Goal: Contribute content: Contribute content

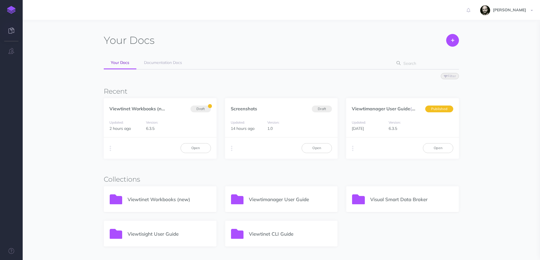
scroll to position [38, 0]
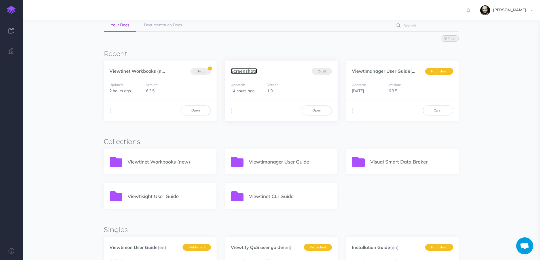
click at [241, 70] on link "Screenshots" at bounding box center [244, 71] width 26 height 6
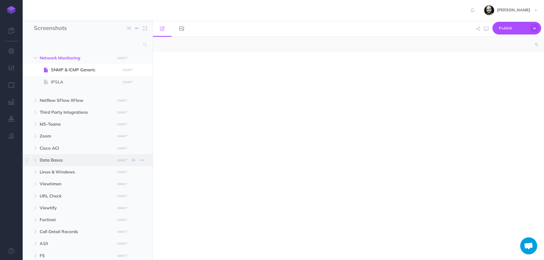
select select "null"
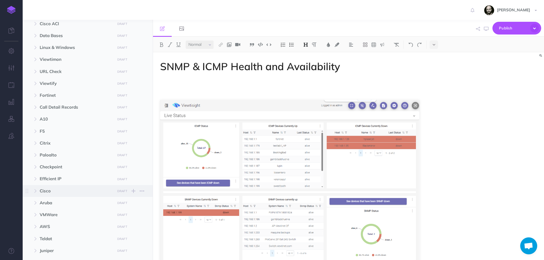
scroll to position [87, 0]
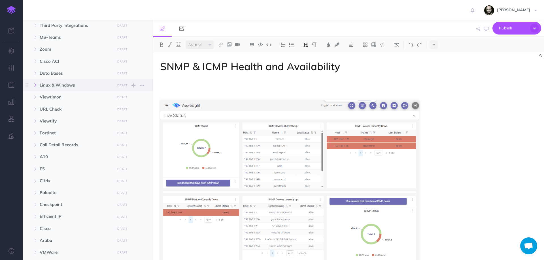
click at [36, 85] on icon "button" at bounding box center [35, 85] width 3 height 3
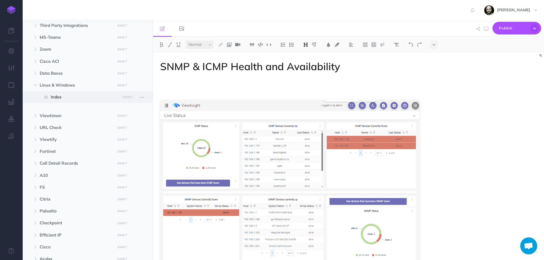
click at [56, 96] on span "Index" at bounding box center [85, 97] width 68 height 7
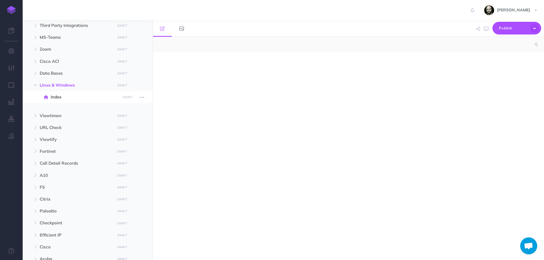
select select "null"
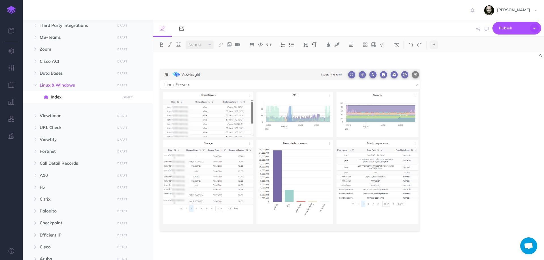
scroll to position [208, 0]
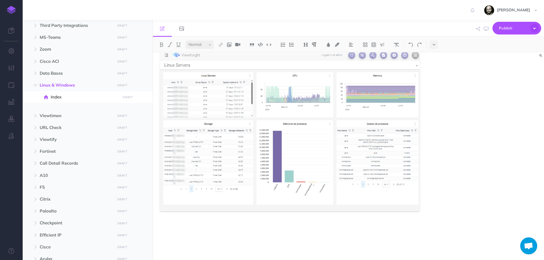
click at [272, 44] on p at bounding box center [289, 41] width 259 height 7
click at [220, 235] on div at bounding box center [290, 52] width 274 height 416
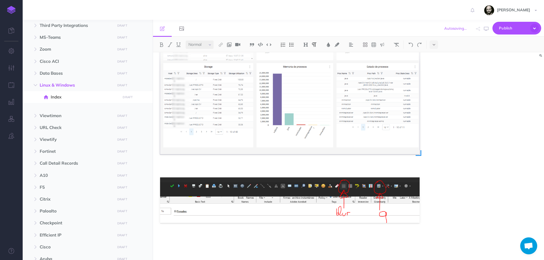
scroll to position [268, 0]
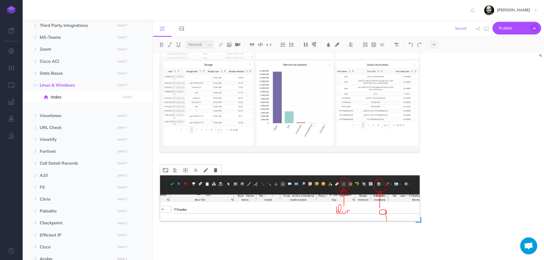
click at [240, 189] on img at bounding box center [289, 199] width 259 height 46
click at [214, 172] on button at bounding box center [215, 170] width 9 height 10
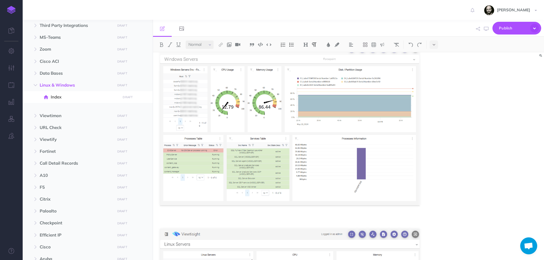
scroll to position [0, 0]
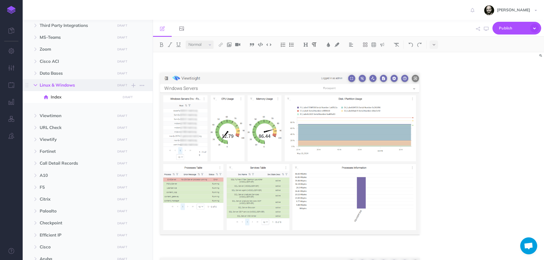
click at [33, 88] on button "button" at bounding box center [35, 85] width 10 height 7
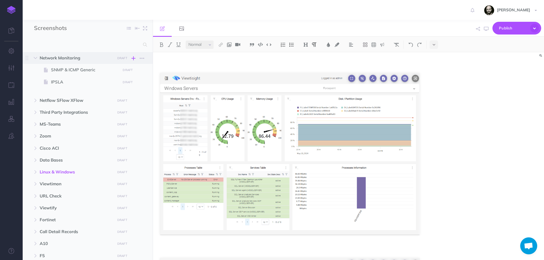
click at [134, 58] on icon "button" at bounding box center [133, 58] width 4 height 7
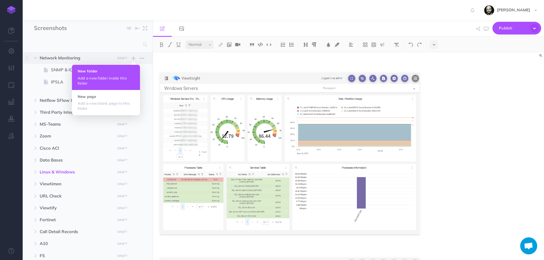
click at [112, 79] on p "Add a new folder inside this folder" at bounding box center [106, 81] width 57 height 10
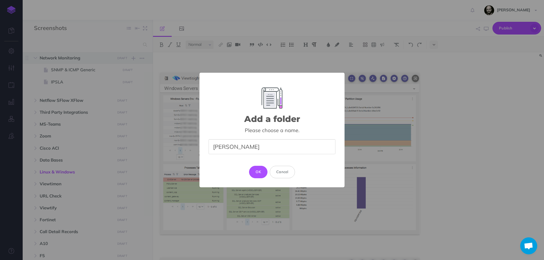
type input "Cisco Meraki"
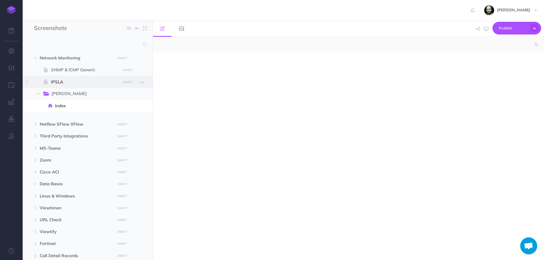
select select "null"
click at [213, 86] on div at bounding box center [290, 153] width 274 height 202
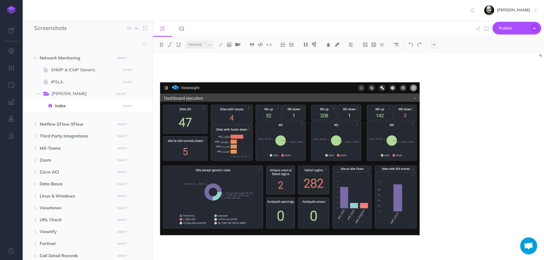
click at [430, 225] on div at bounding box center [348, 156] width 391 height 208
click at [418, 239] on div at bounding box center [290, 158] width 274 height 212
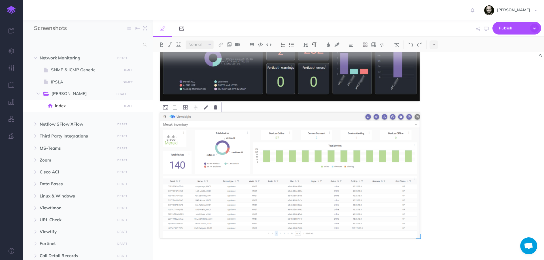
scroll to position [141, 0]
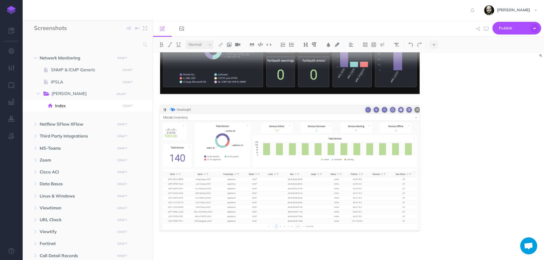
click at [252, 247] on p at bounding box center [289, 245] width 259 height 7
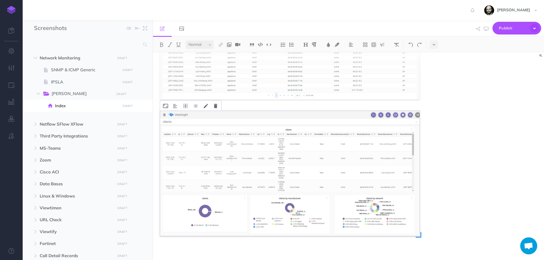
scroll to position [278, 0]
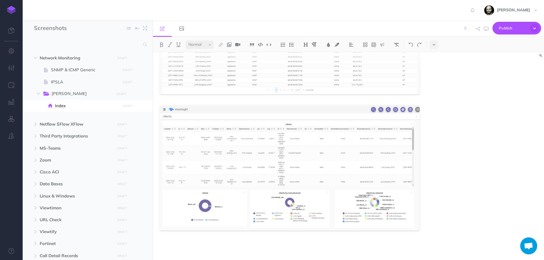
click at [228, 240] on div at bounding box center [290, 18] width 274 height 486
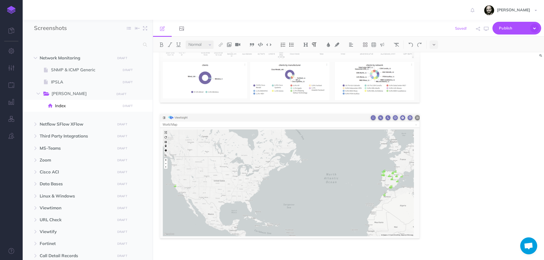
scroll to position [414, 0]
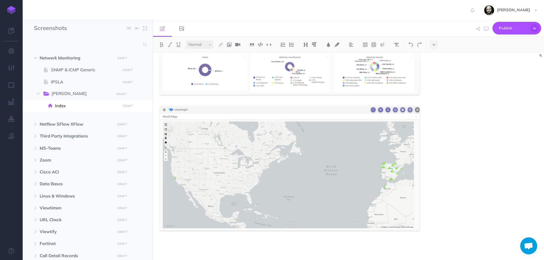
click at [256, 243] on p at bounding box center [289, 245] width 259 height 7
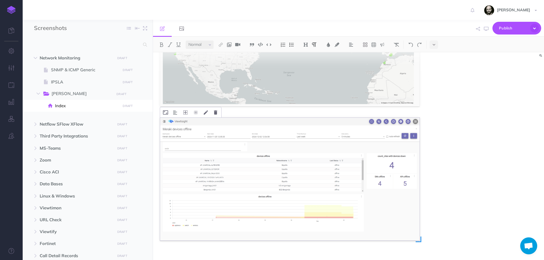
scroll to position [548, 0]
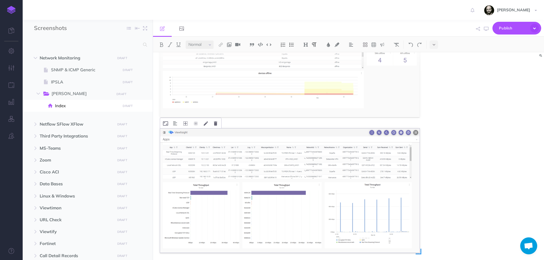
scroll to position [684, 0]
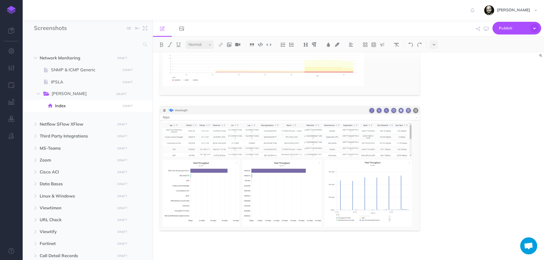
click at [199, 244] on p at bounding box center [289, 245] width 259 height 7
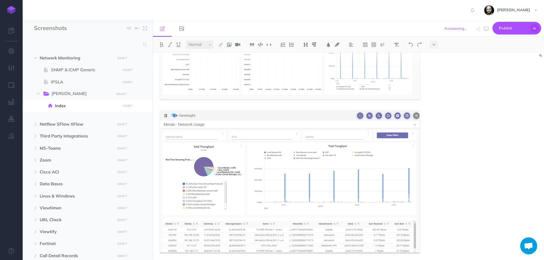
scroll to position [837, 0]
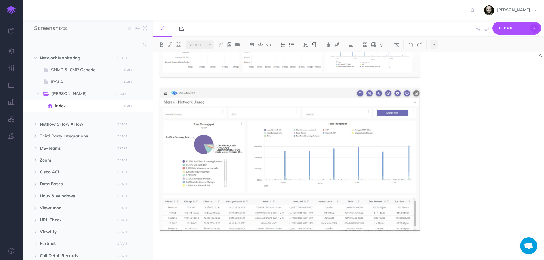
click at [204, 247] on p at bounding box center [289, 245] width 259 height 7
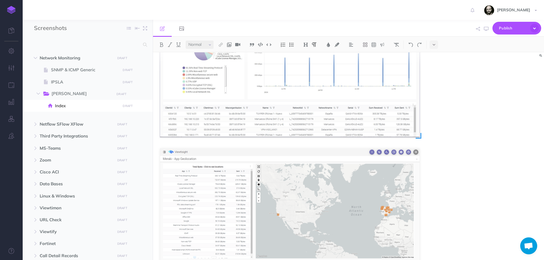
scroll to position [973, 0]
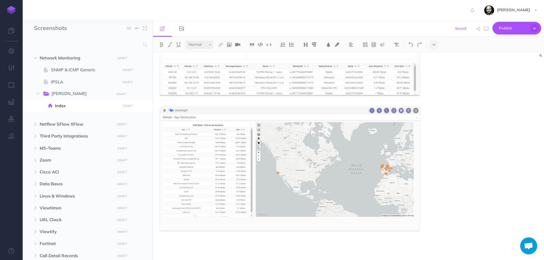
click at [325, 74] on img at bounding box center [289, 24] width 259 height 142
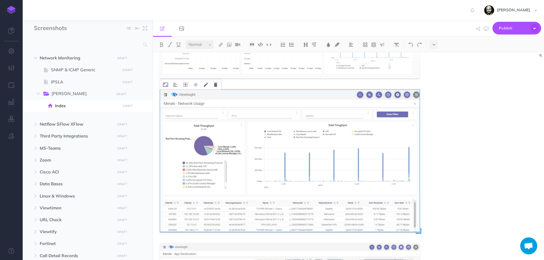
scroll to position [860, 0]
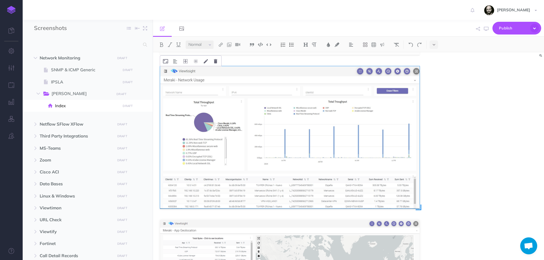
click at [262, 139] on img at bounding box center [289, 137] width 259 height 142
click at [260, 152] on img at bounding box center [289, 137] width 259 height 142
click at [214, 63] on icon at bounding box center [215, 61] width 3 height 4
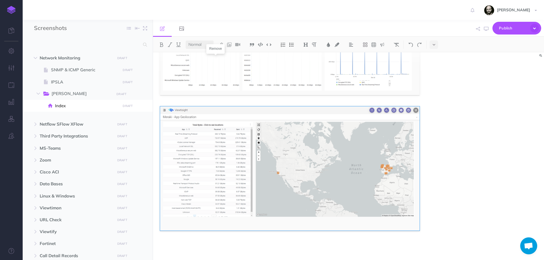
scroll to position [819, 0]
click at [214, 100] on button at bounding box center [215, 101] width 9 height 10
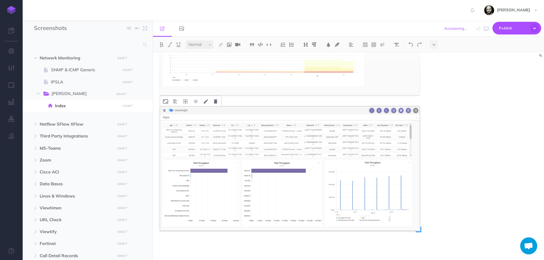
click at [200, 152] on img at bounding box center [289, 168] width 259 height 124
click at [397, 145] on img at bounding box center [289, 168] width 259 height 124
click at [214, 102] on icon at bounding box center [215, 101] width 3 height 4
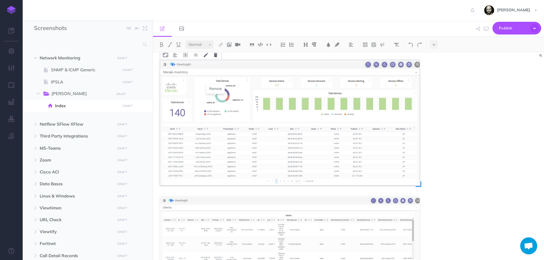
scroll to position [189, 0]
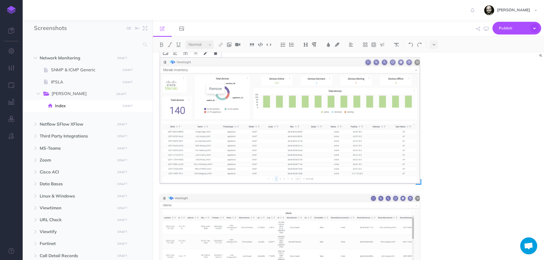
click at [214, 155] on img at bounding box center [289, 120] width 259 height 125
click at [403, 65] on img at bounding box center [289, 120] width 259 height 125
click at [216, 53] on icon at bounding box center [215, 53] width 3 height 4
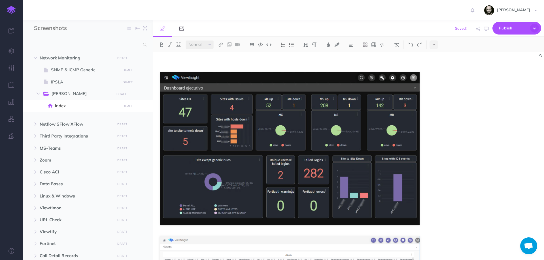
scroll to position [0, 0]
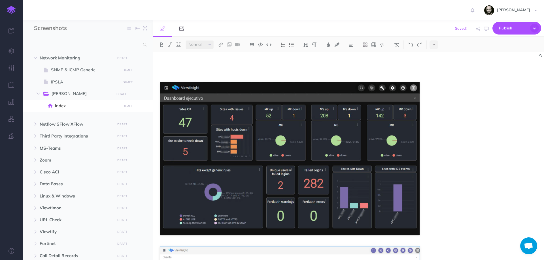
click at [452, 234] on div at bounding box center [348, 156] width 391 height 208
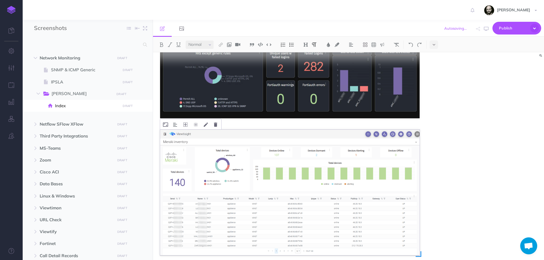
scroll to position [155, 0]
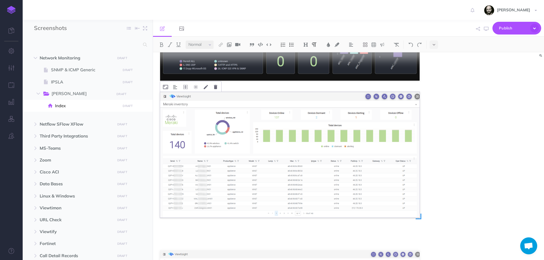
click at [333, 168] on img at bounding box center [289, 155] width 259 height 126
click at [332, 167] on img at bounding box center [289, 155] width 259 height 126
click at [349, 143] on img at bounding box center [289, 155] width 259 height 126
click at [217, 86] on icon at bounding box center [215, 87] width 3 height 4
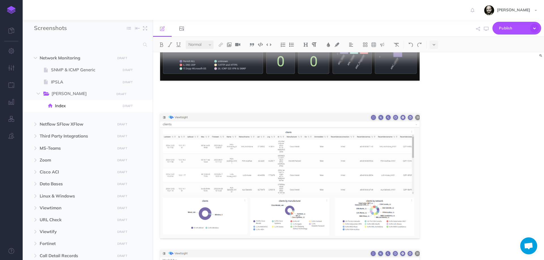
click at [213, 101] on div at bounding box center [290, 218] width 274 height 641
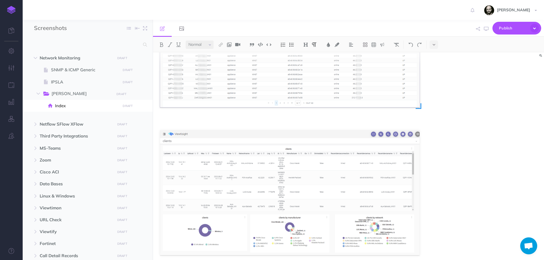
scroll to position [306, 0]
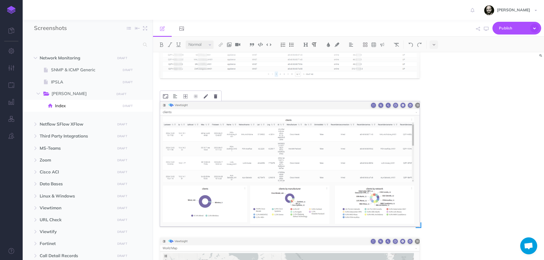
click at [230, 133] on img at bounding box center [289, 163] width 259 height 125
click at [215, 94] on icon at bounding box center [215, 96] width 3 height 4
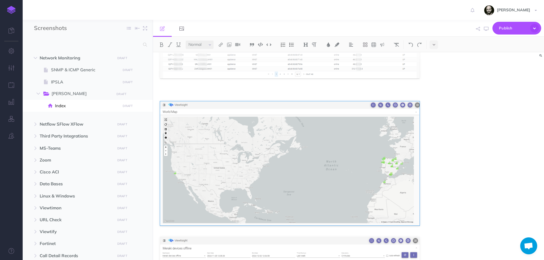
click at [229, 92] on p at bounding box center [289, 93] width 259 height 7
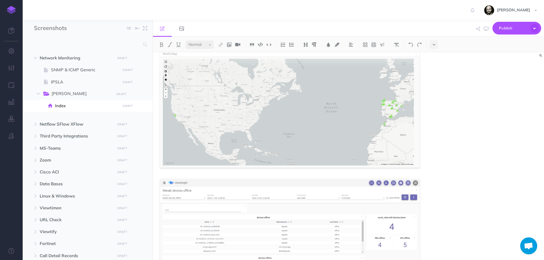
scroll to position [532, 0]
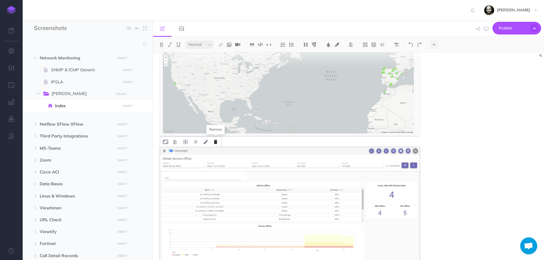
click at [215, 142] on icon at bounding box center [215, 142] width 3 height 4
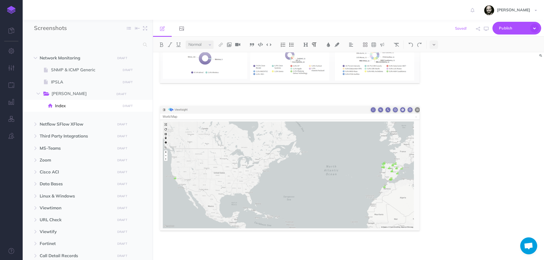
click at [198, 245] on p at bounding box center [289, 245] width 259 height 7
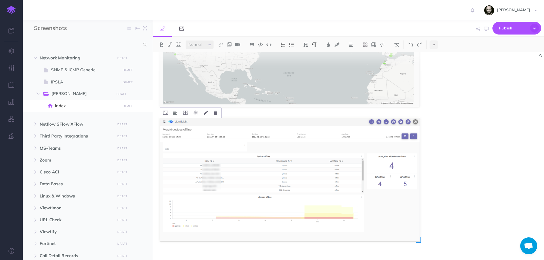
scroll to position [572, 0]
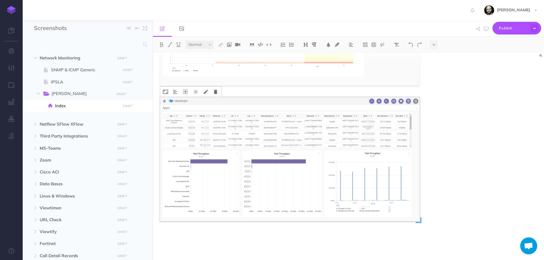
scroll to position [717, 0]
click at [236, 243] on p at bounding box center [289, 245] width 259 height 7
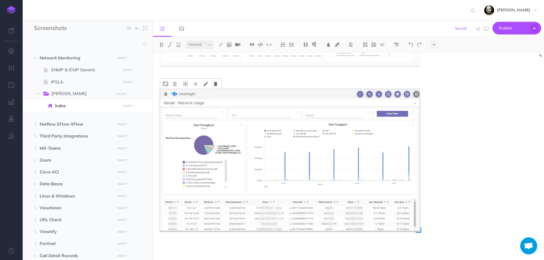
scroll to position [873, 0]
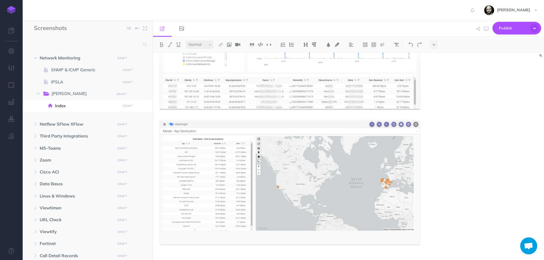
scroll to position [1009, 0]
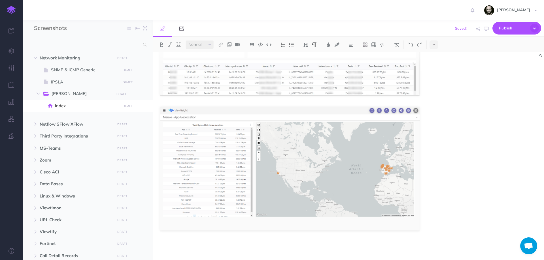
click at [184, 244] on p at bounding box center [289, 245] width 259 height 7
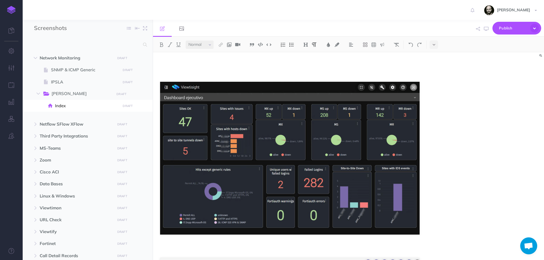
scroll to position [0, 0]
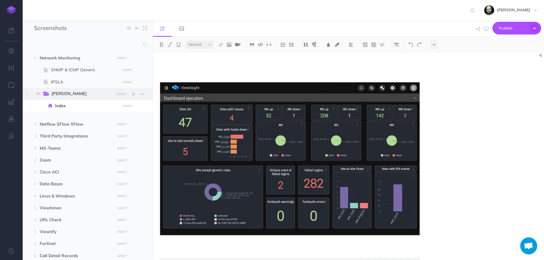
click at [39, 93] on icon "button" at bounding box center [38, 93] width 3 height 3
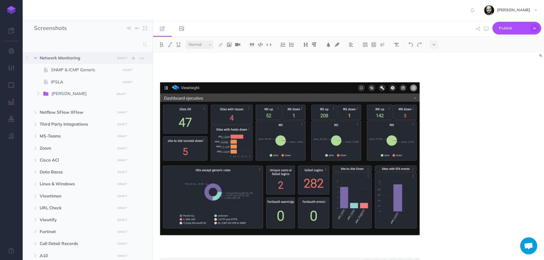
click at [39, 57] on button "button" at bounding box center [35, 58] width 10 height 7
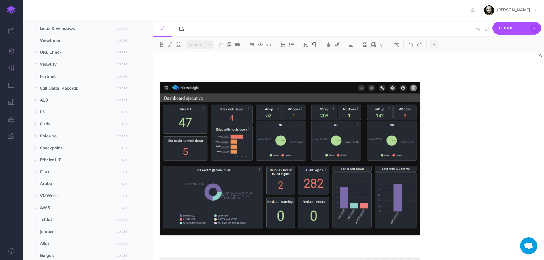
scroll to position [170, 0]
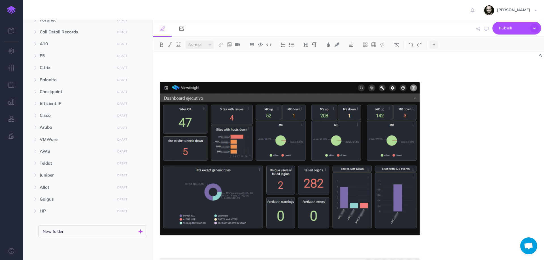
click at [114, 233] on button "New folder" at bounding box center [92, 232] width 109 height 12
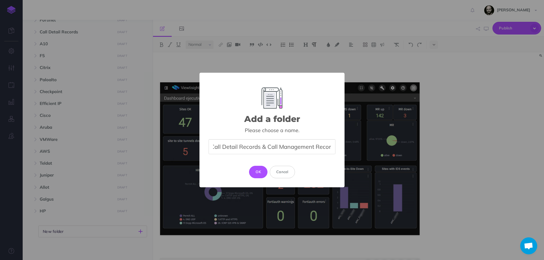
scroll to position [0, 6]
type input "Call Detail Records & Call Management Records"
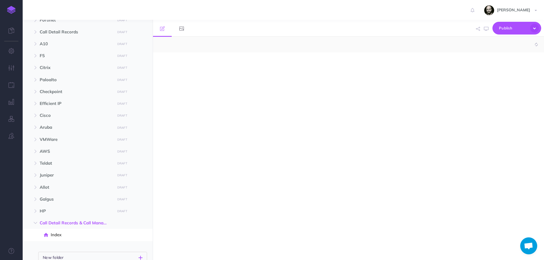
select select "null"
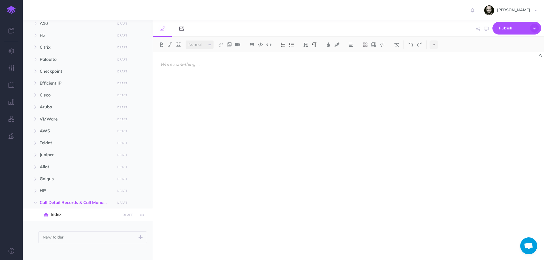
scroll to position [196, 0]
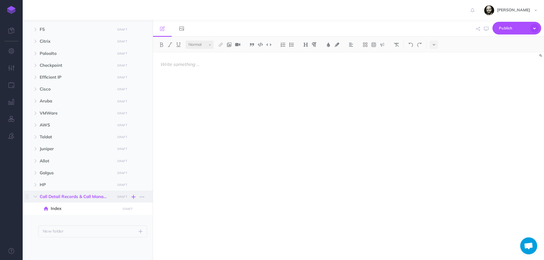
click at [135, 198] on icon "button" at bounding box center [133, 197] width 4 height 7
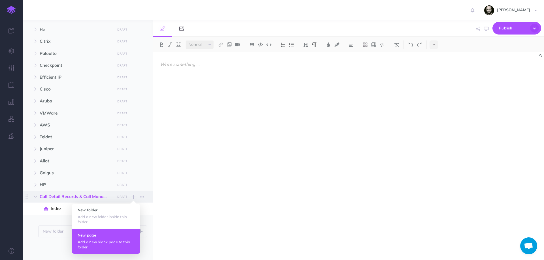
click at [110, 233] on h4 "New page" at bounding box center [106, 235] width 57 height 4
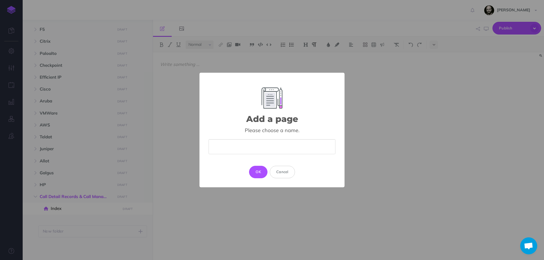
click at [257, 150] on input "text" at bounding box center [271, 146] width 127 height 15
type input "CDRs"
click at [263, 172] on button "OK" at bounding box center [258, 172] width 18 height 12
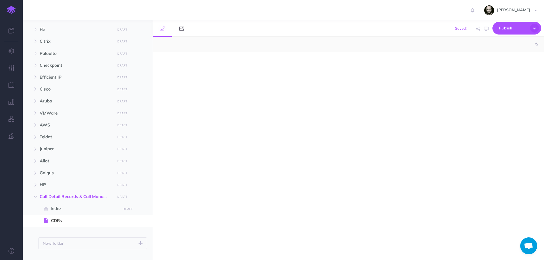
select select "null"
click at [231, 83] on div at bounding box center [290, 153] width 274 height 202
click at [304, 44] on img at bounding box center [305, 44] width 5 height 5
click at [307, 73] on button "H3" at bounding box center [305, 71] width 8 height 8
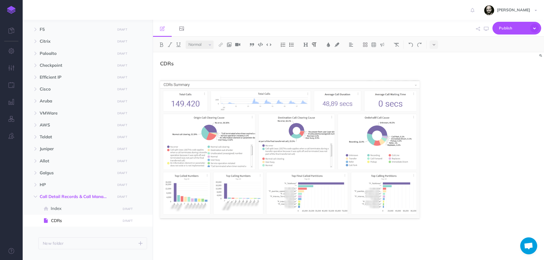
click at [239, 229] on div "CDRs" at bounding box center [290, 154] width 274 height 205
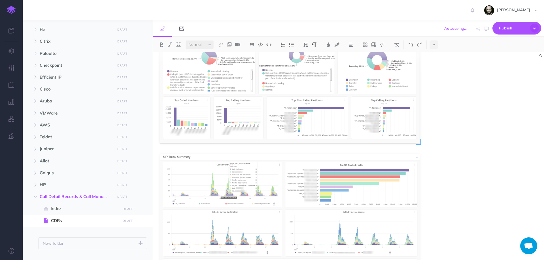
scroll to position [160, 0]
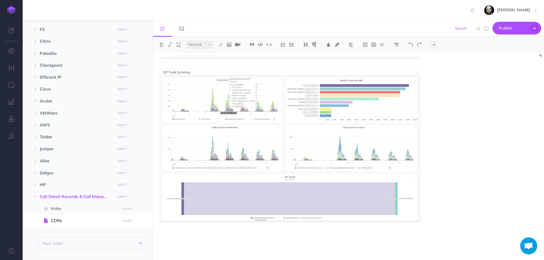
click at [191, 247] on div "CDRs" at bounding box center [290, 76] width 274 height 368
click at [250, 242] on div "CDRs" at bounding box center [290, 76] width 274 height 368
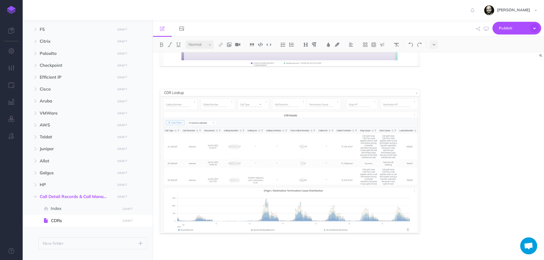
scroll to position [318, 0]
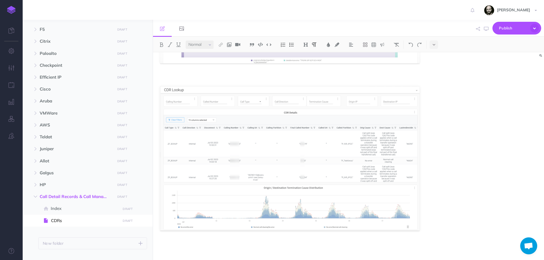
click at [242, 247] on p at bounding box center [289, 245] width 259 height 7
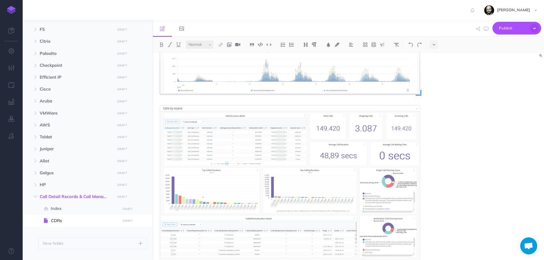
scroll to position [484, 0]
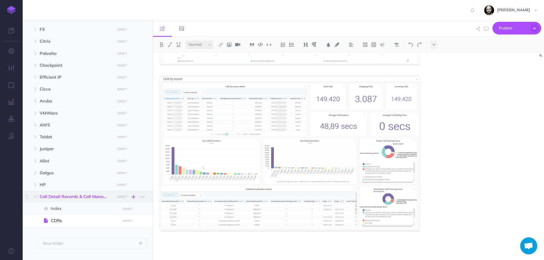
click at [135, 197] on icon "button" at bounding box center [133, 197] width 4 height 7
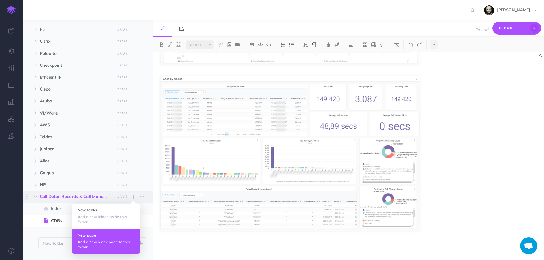
click at [106, 250] on p "Add a new blank page to this folder" at bounding box center [106, 245] width 57 height 10
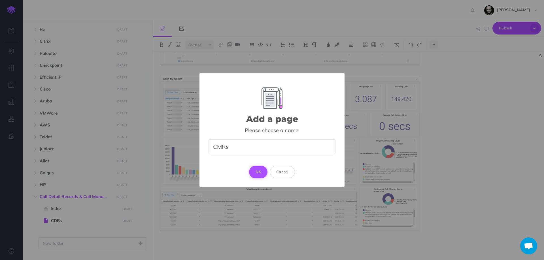
type input "CMRs"
click at [257, 172] on button "OK" at bounding box center [258, 172] width 18 height 12
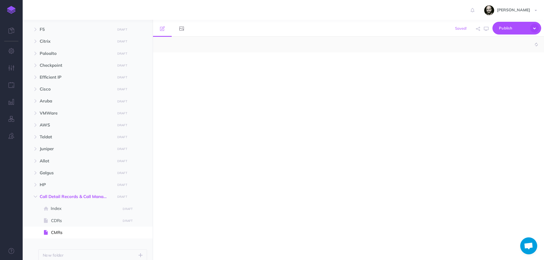
select select "null"
click at [226, 54] on div at bounding box center [290, 153] width 274 height 202
click at [304, 46] on img at bounding box center [305, 44] width 5 height 5
click at [307, 72] on button "H3" at bounding box center [305, 71] width 8 height 8
click at [180, 82] on p at bounding box center [289, 81] width 259 height 7
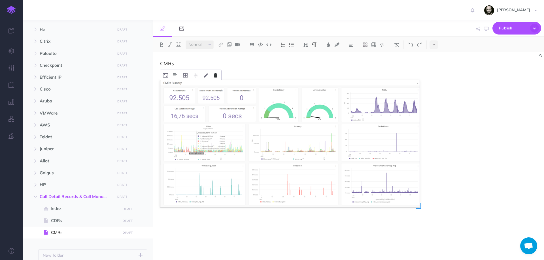
click at [214, 74] on button at bounding box center [215, 75] width 9 height 10
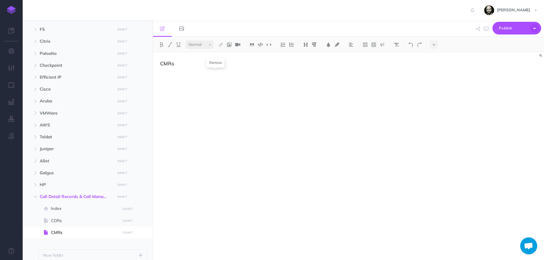
click at [228, 88] on div "CMRs" at bounding box center [290, 153] width 274 height 202
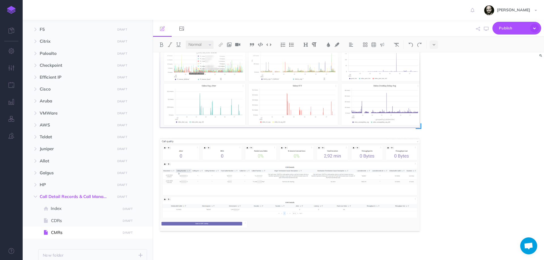
scroll to position [90, 0]
click at [80, 219] on span "CDRs" at bounding box center [85, 221] width 68 height 7
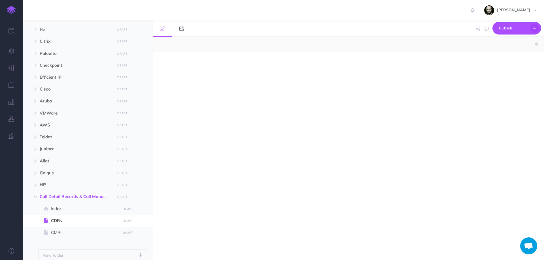
select select "null"
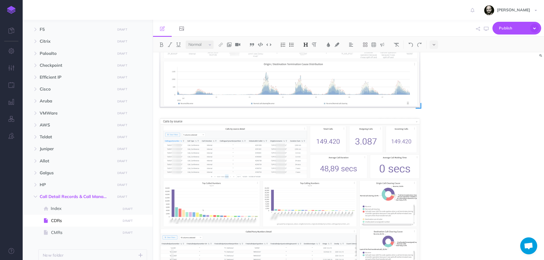
scroll to position [484, 0]
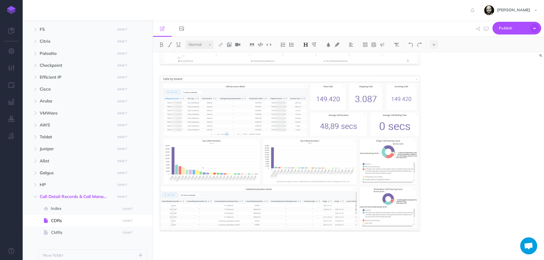
click at [236, 246] on p at bounding box center [289, 245] width 259 height 7
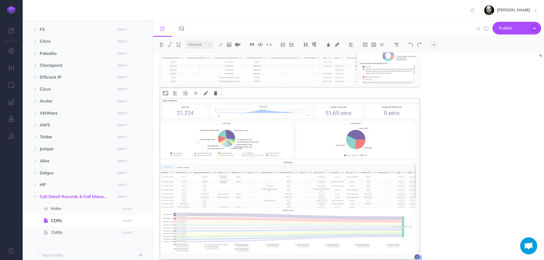
scroll to position [656, 0]
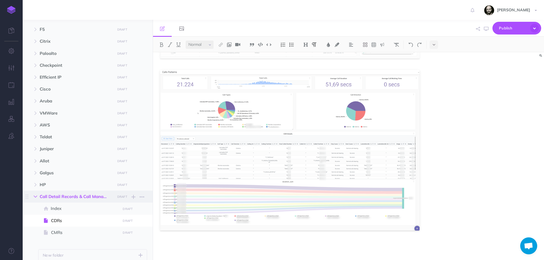
click at [37, 198] on button "button" at bounding box center [35, 196] width 10 height 7
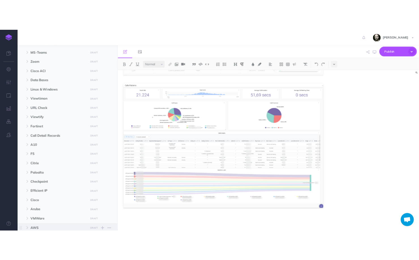
scroll to position [0, 0]
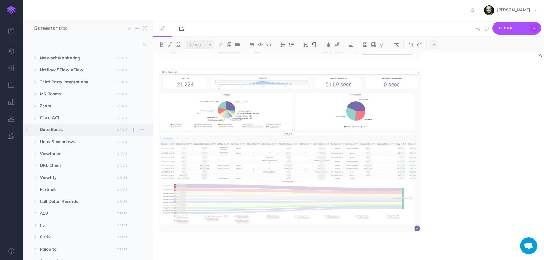
click at [44, 128] on span "Data Bases" at bounding box center [76, 129] width 72 height 7
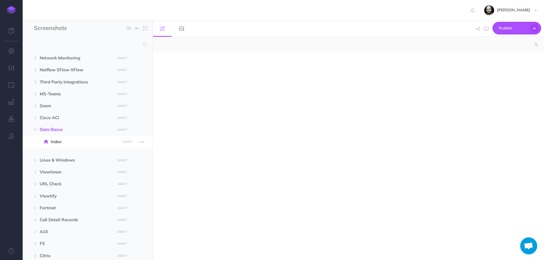
select select "null"
click at [217, 74] on div at bounding box center [290, 153] width 274 height 202
click at [308, 46] on img at bounding box center [305, 44] width 5 height 5
click at [307, 71] on button "H3" at bounding box center [305, 71] width 8 height 8
click at [192, 240] on div "Data Bases" at bounding box center [290, 153] width 274 height 202
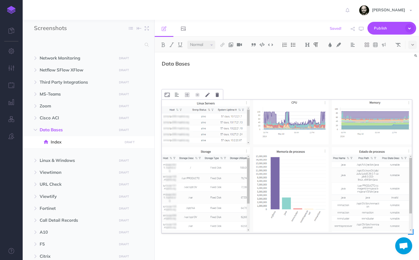
scroll to position [3, 0]
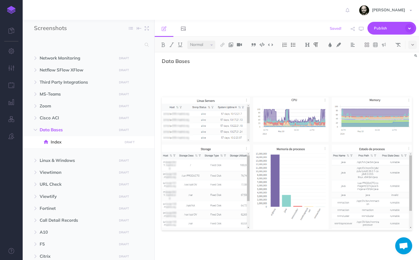
click at [235, 253] on div "Data Bases" at bounding box center [287, 155] width 264 height 210
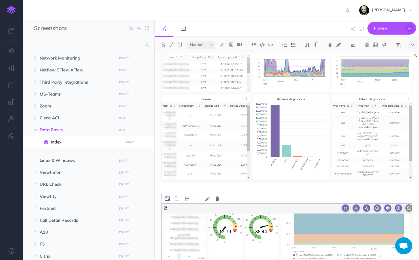
scroll to position [31, 0]
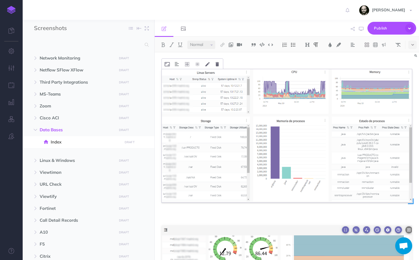
click at [252, 155] on img at bounding box center [287, 135] width 250 height 133
click at [216, 62] on icon at bounding box center [217, 64] width 3 height 4
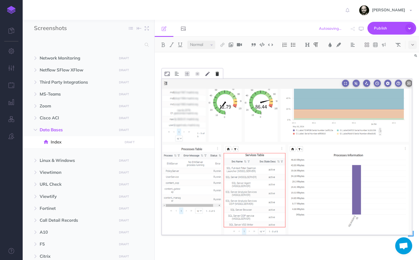
click at [221, 73] on button at bounding box center [217, 73] width 9 height 10
